Goal: Find specific page/section: Find specific page/section

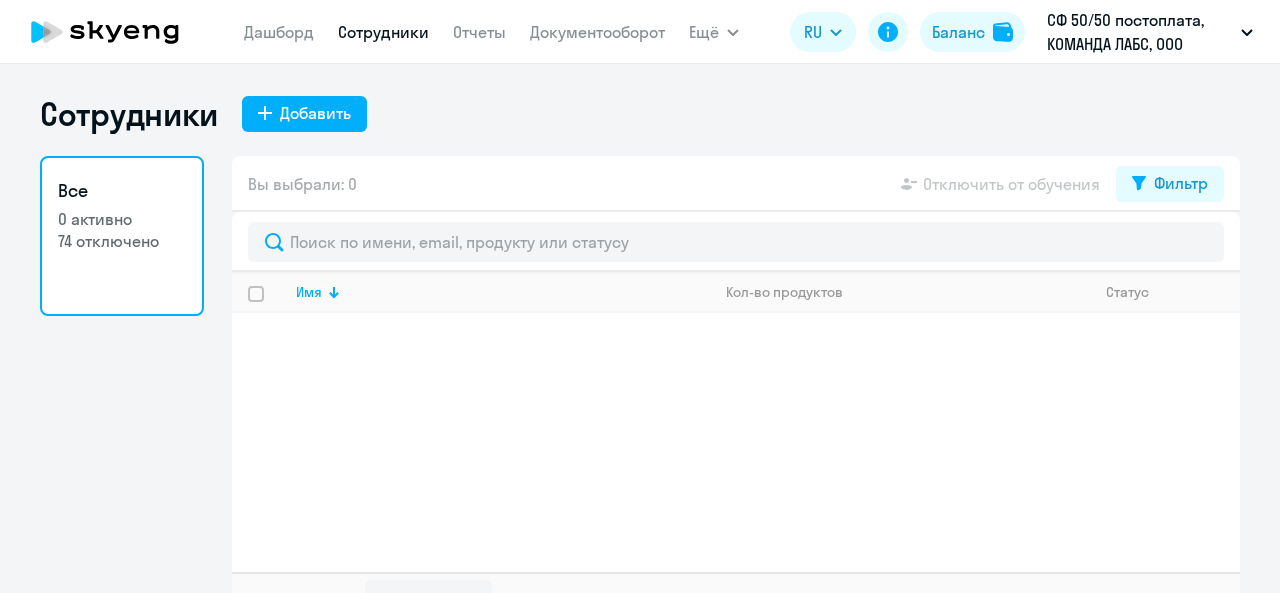
select select "30"
click at [291, 37] on link "Дашборд" at bounding box center [279, 32] width 70 height 20
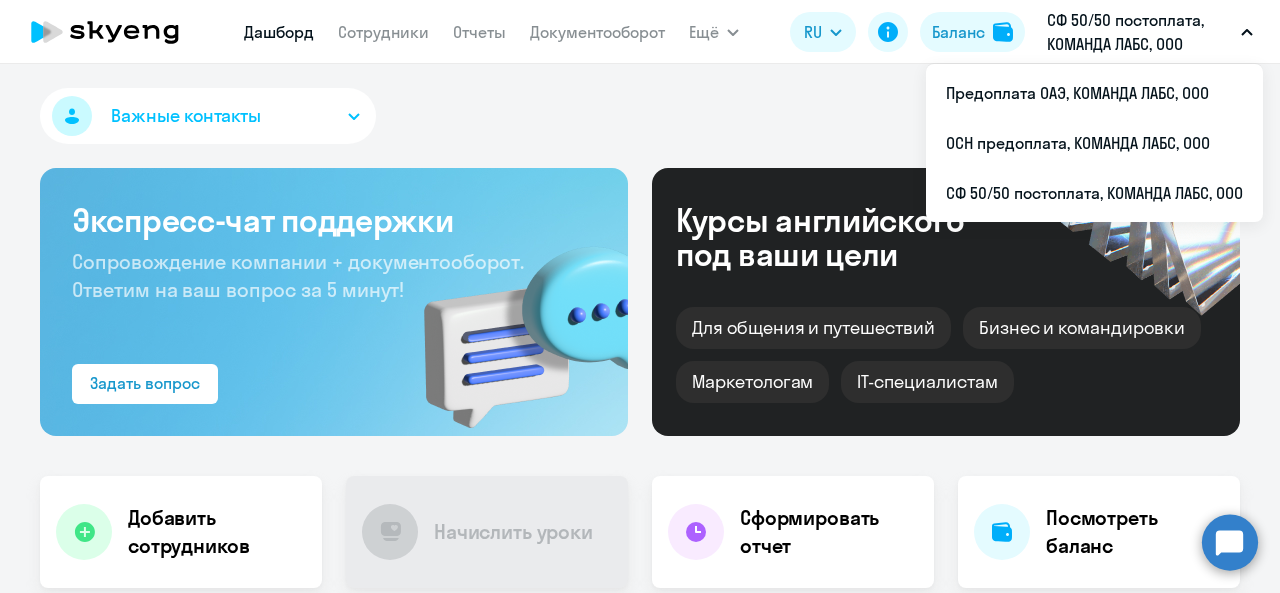
click at [1128, 49] on p "СФ 50/50 постоплата, КОМАНДА ЛАБС, ООО" at bounding box center [1140, 32] width 186 height 48
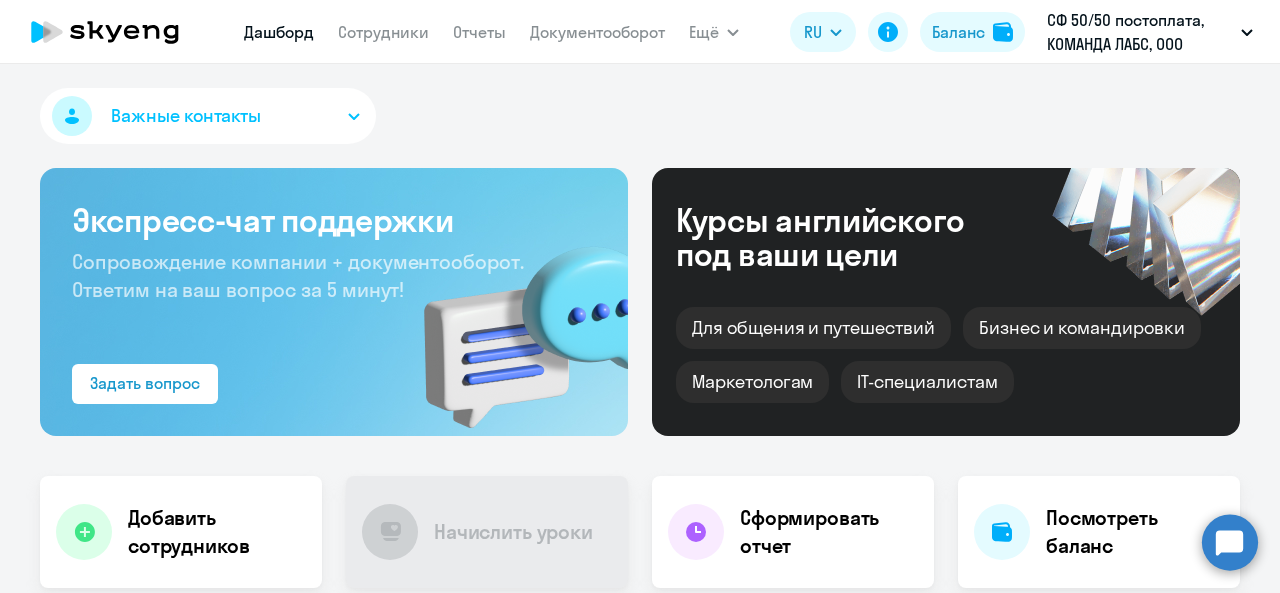
click at [1128, 49] on p "СФ 50/50 постоплата, КОМАНДА ЛАБС, ООО" at bounding box center [1140, 32] width 186 height 48
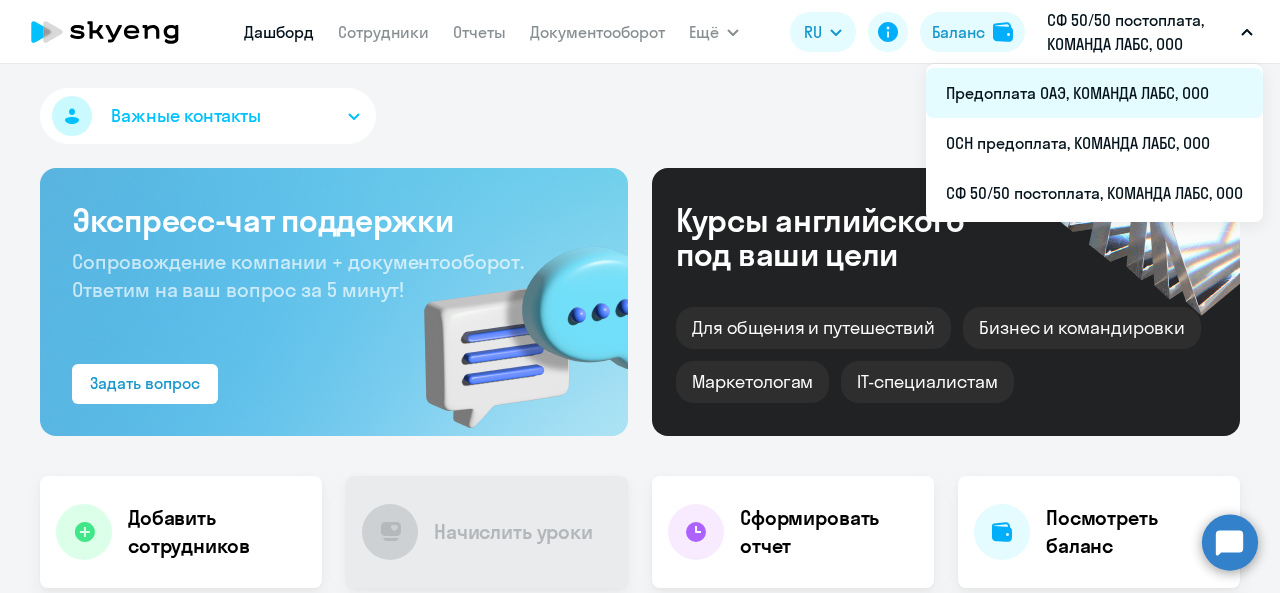
click at [1079, 93] on li "Предоплата ОАЭ, КОМАНДА ЛАБС, ООО" at bounding box center [1094, 93] width 337 height 50
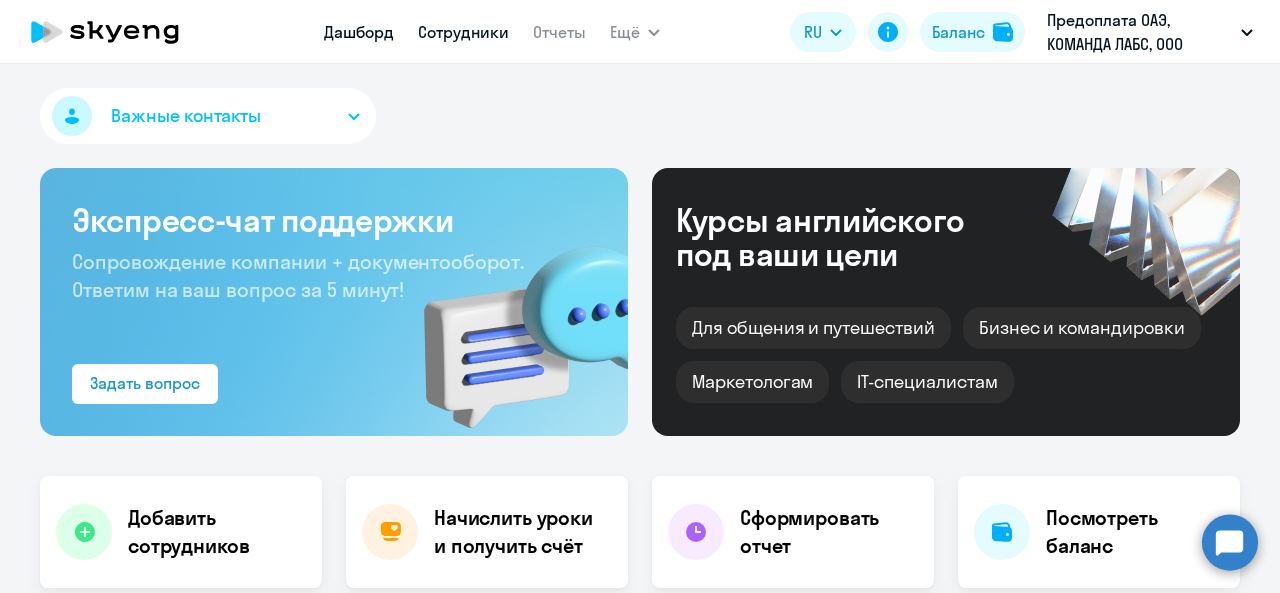
click at [461, 23] on link "Сотрудники" at bounding box center [463, 32] width 91 height 20
select select "30"
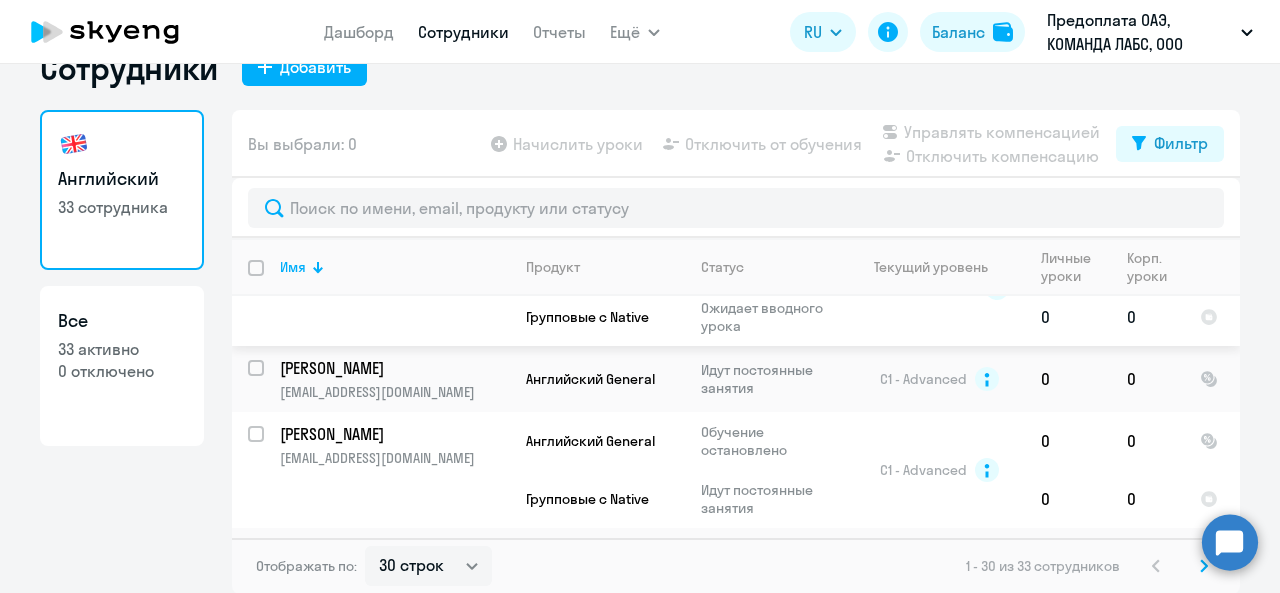
scroll to position [1858, 0]
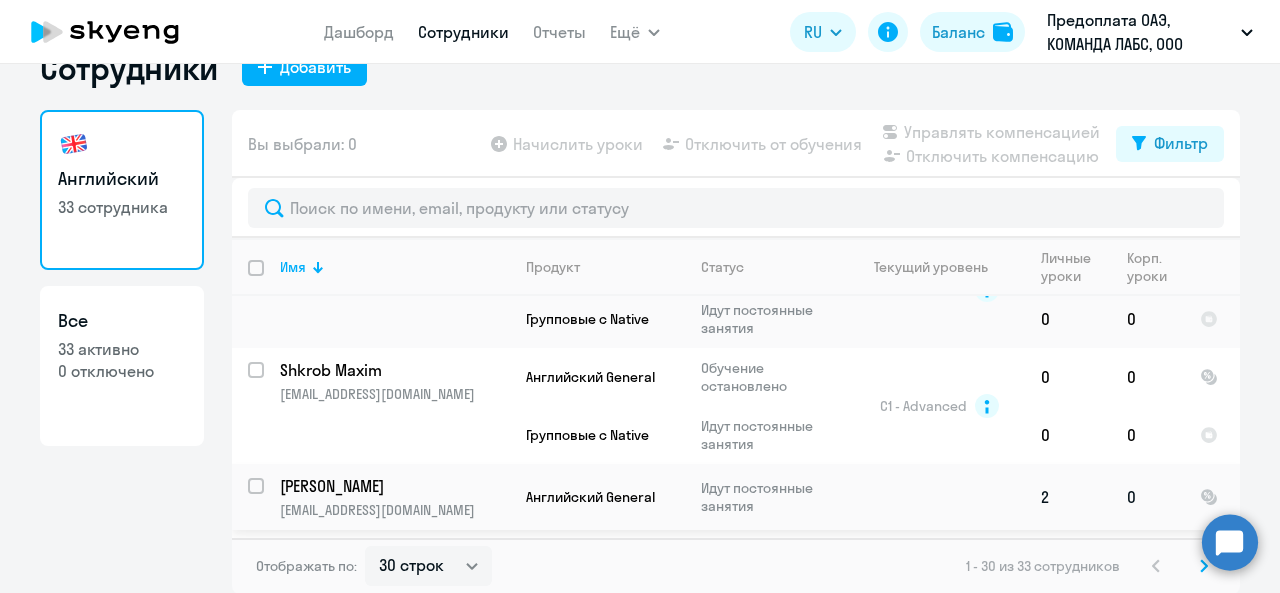
click at [326, 501] on p "[EMAIL_ADDRESS][DOMAIN_NAME]" at bounding box center [394, 510] width 229 height 18
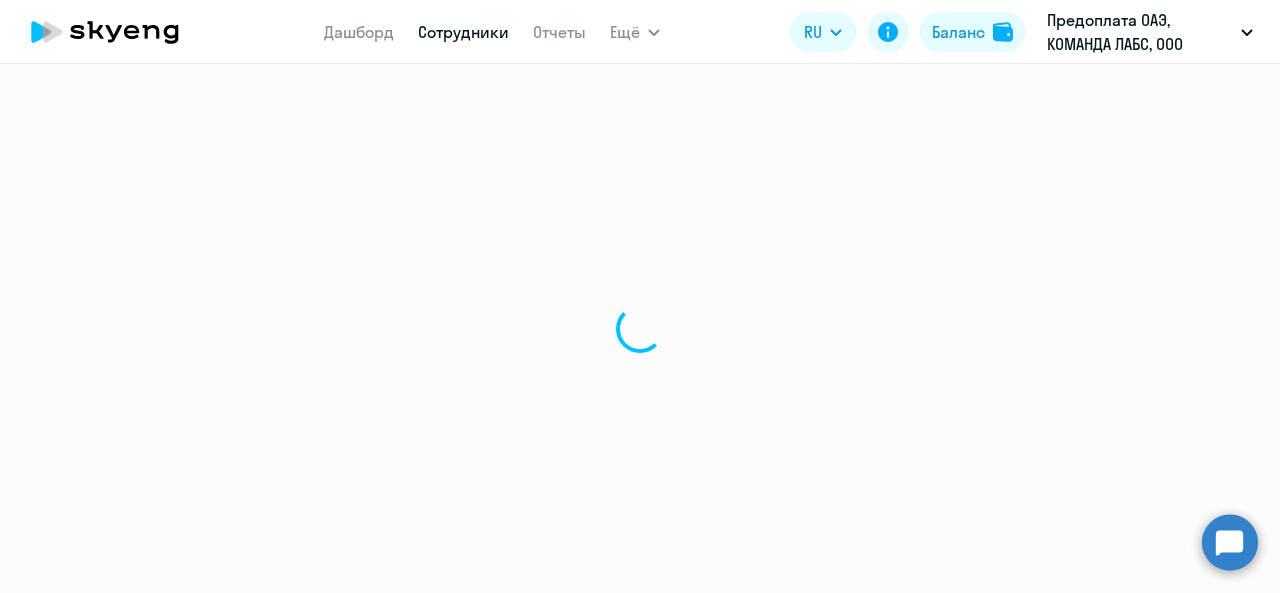
select select "english"
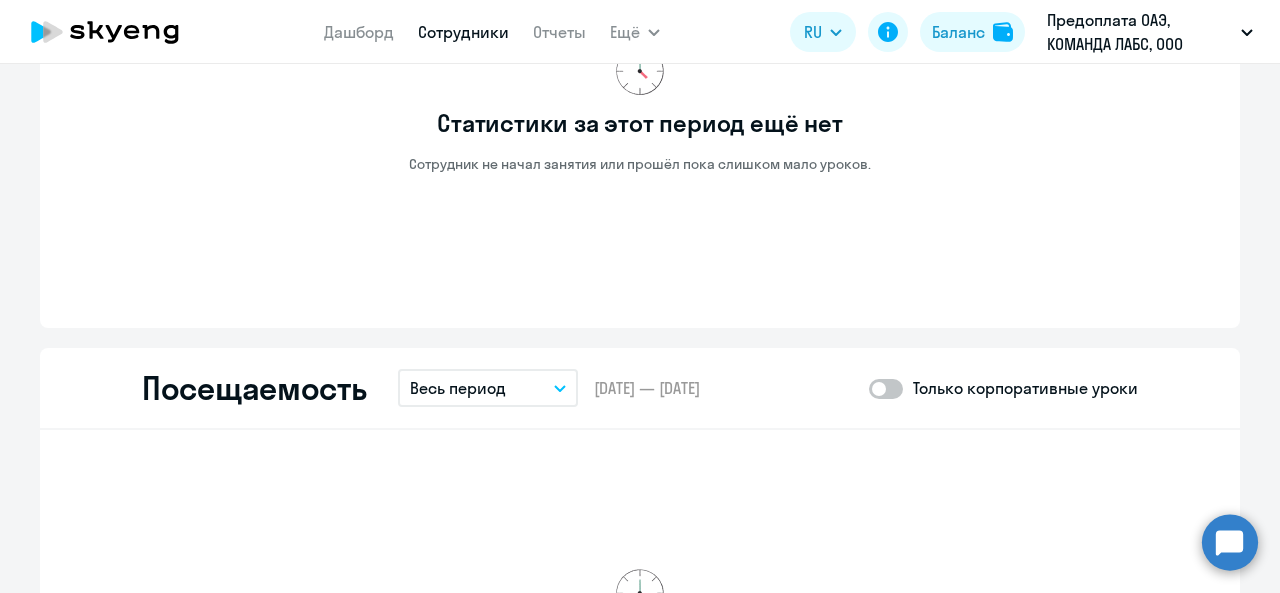
scroll to position [2000, 0]
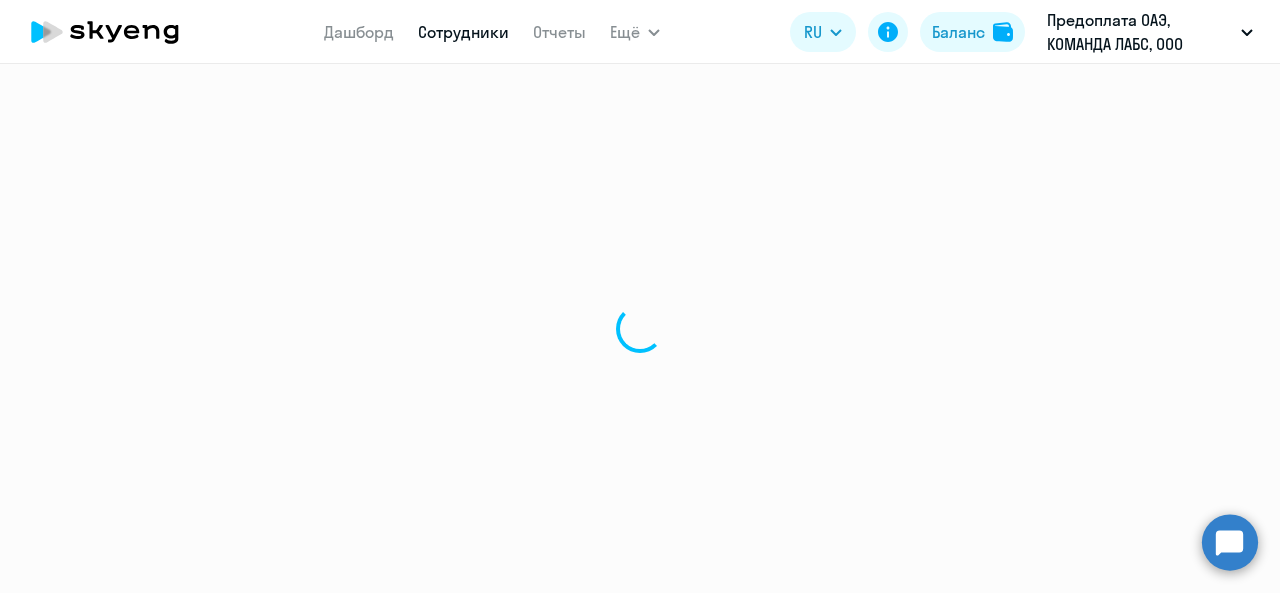
select select "30"
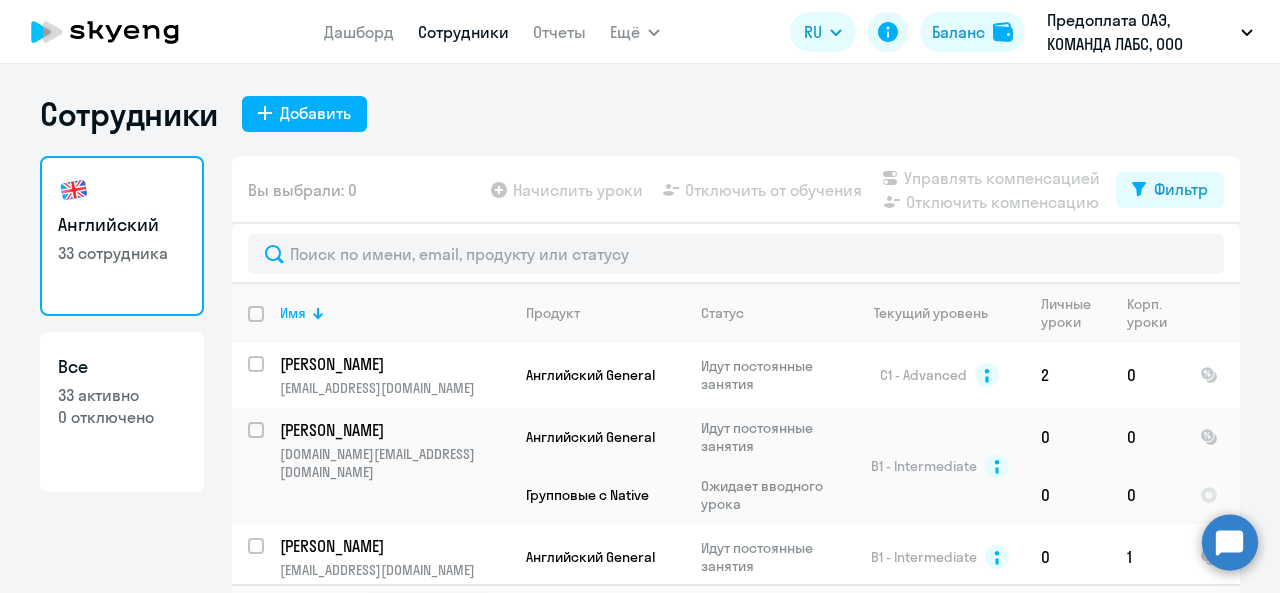
click at [334, 231] on div at bounding box center [736, 254] width 1008 height 60
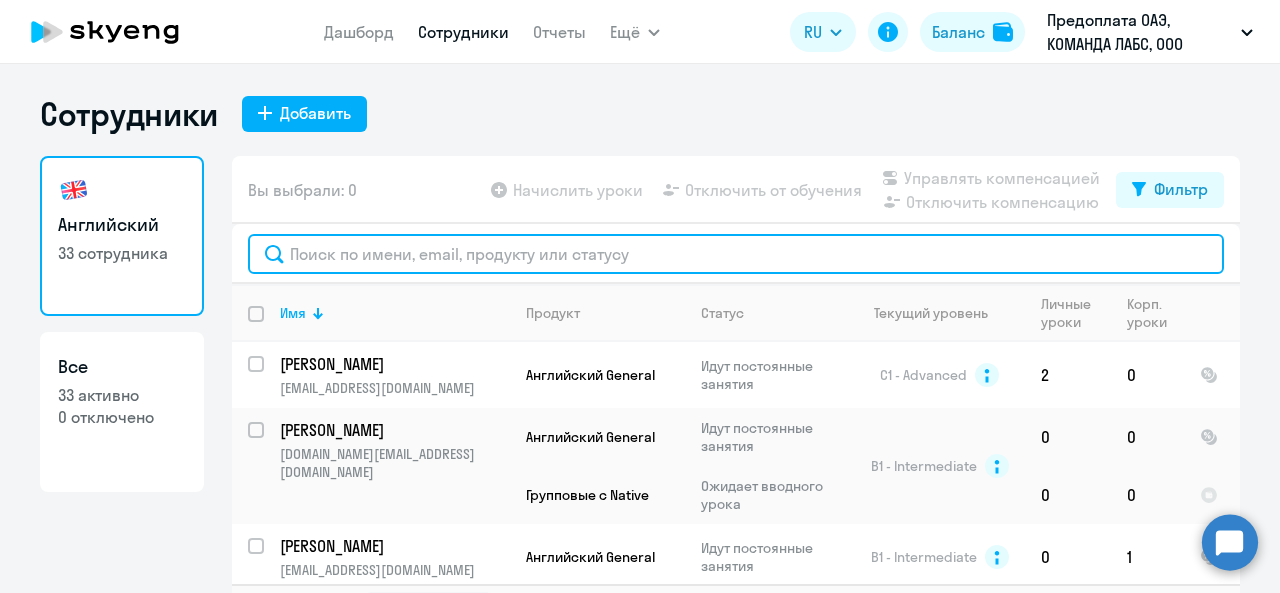
click at [335, 255] on input "text" at bounding box center [736, 254] width 976 height 40
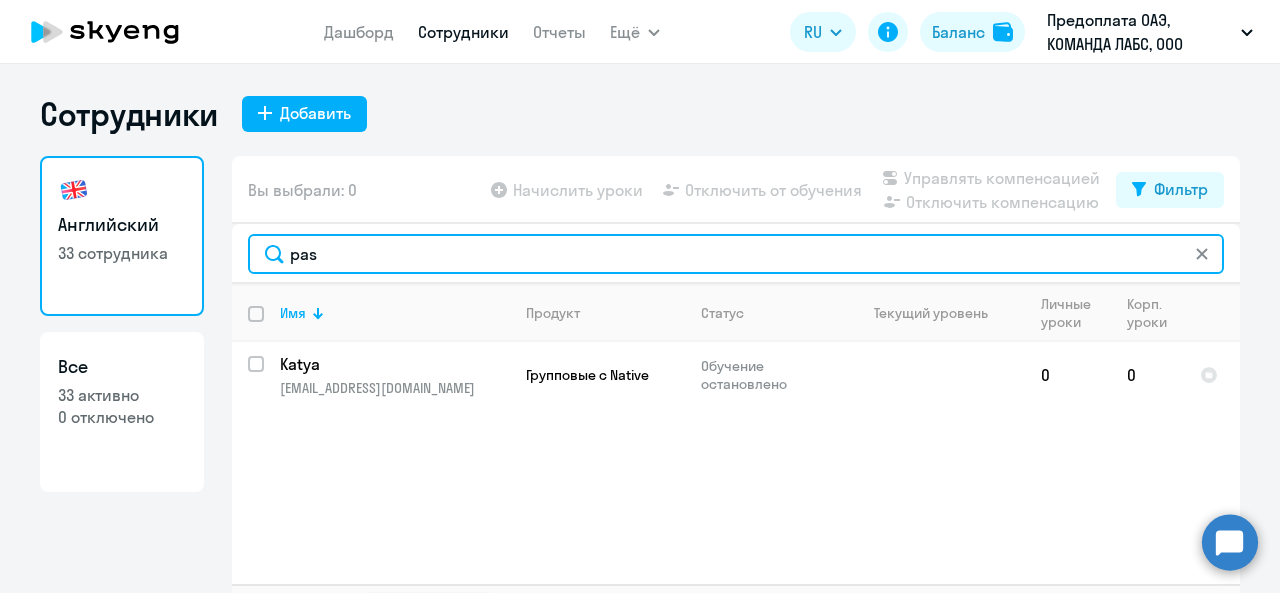
type input "pas"
